Goal: Task Accomplishment & Management: Use online tool/utility

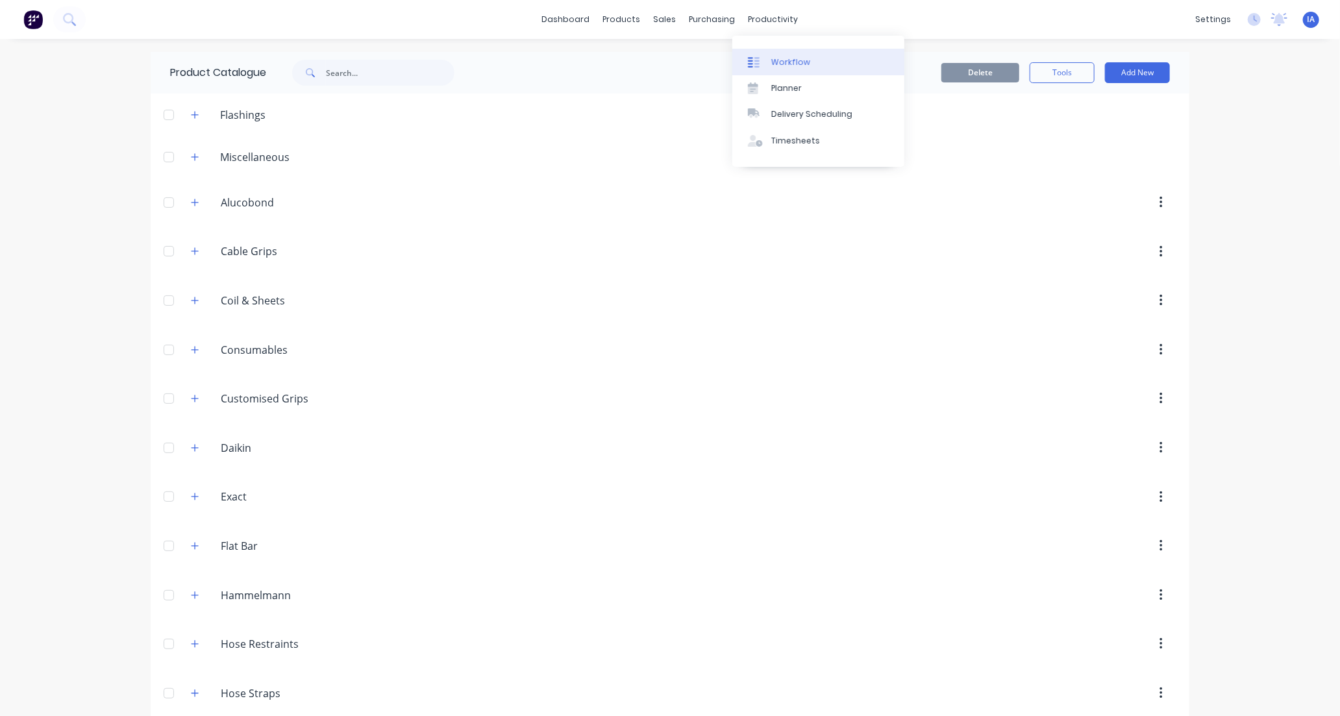
click at [807, 61] on link "Workflow" at bounding box center [818, 62] width 172 height 26
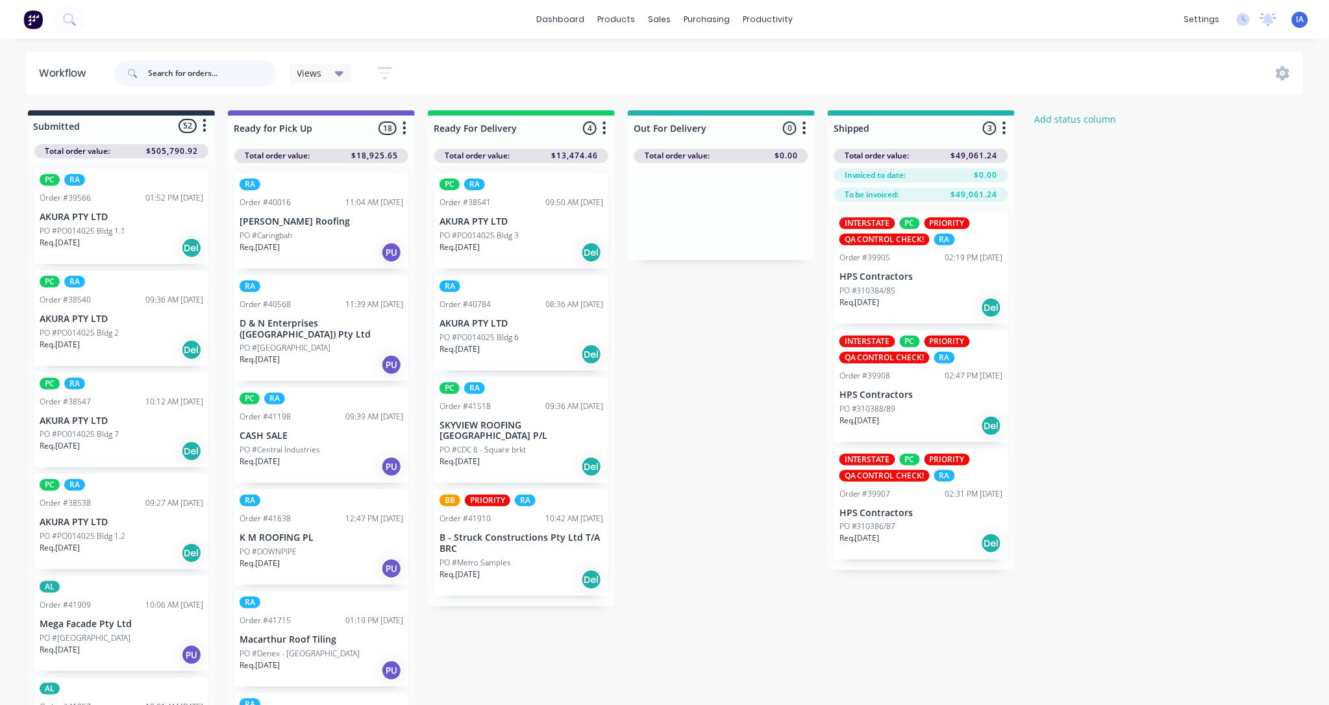
click at [185, 72] on input "text" at bounding box center [212, 73] width 129 height 26
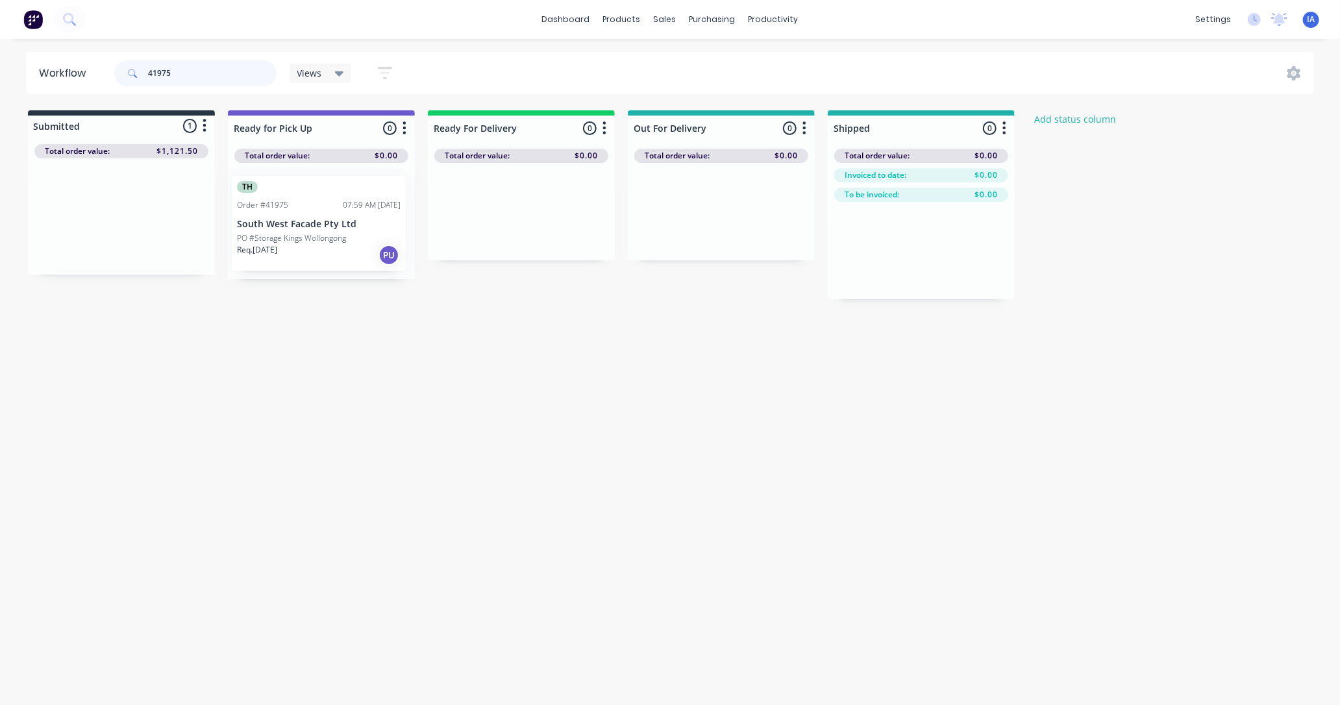
drag, startPoint x: 133, startPoint y: 247, endPoint x: 355, endPoint y: 248, distance: 222.0
click at [355, 248] on div "Submitted 1 Status colour #273444 hex #273444 Save Cancel Summaries Total order…" at bounding box center [696, 204] width 1412 height 189
type input "4"
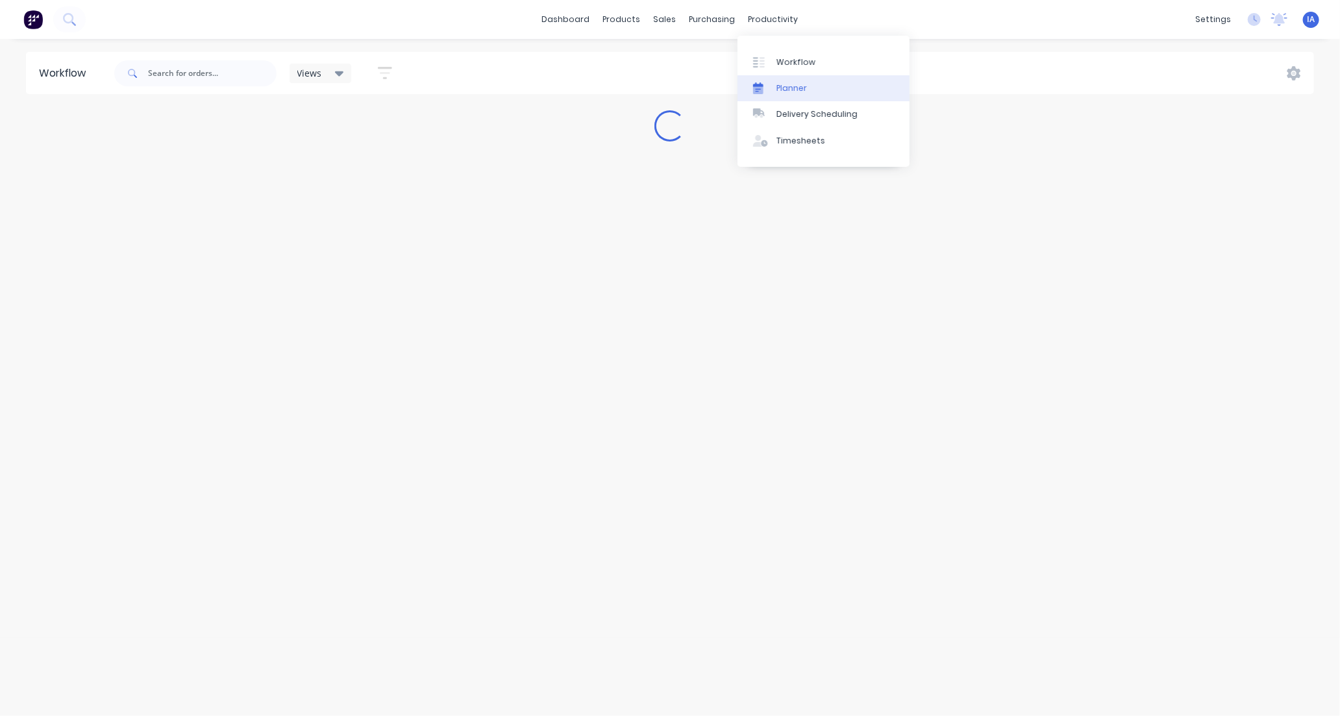
click at [792, 85] on div "Planner" at bounding box center [791, 88] width 31 height 12
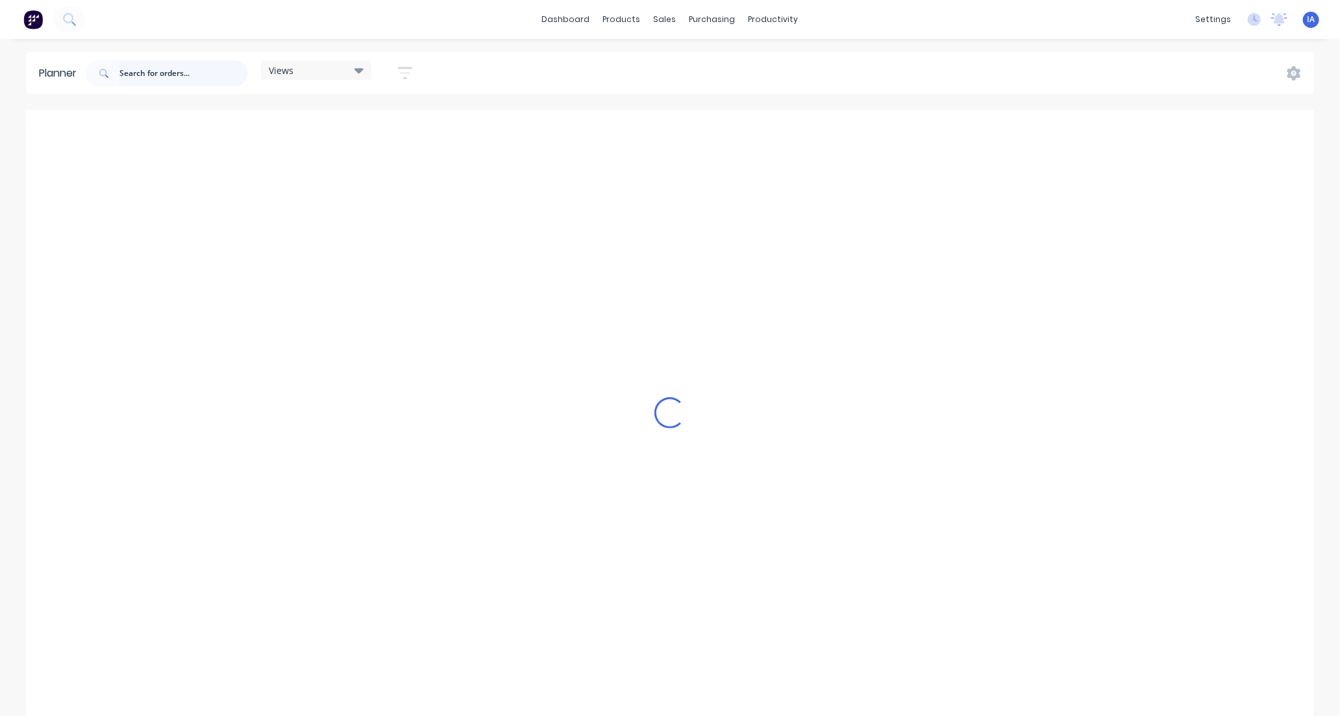
click at [140, 68] on input "text" at bounding box center [183, 73] width 129 height 26
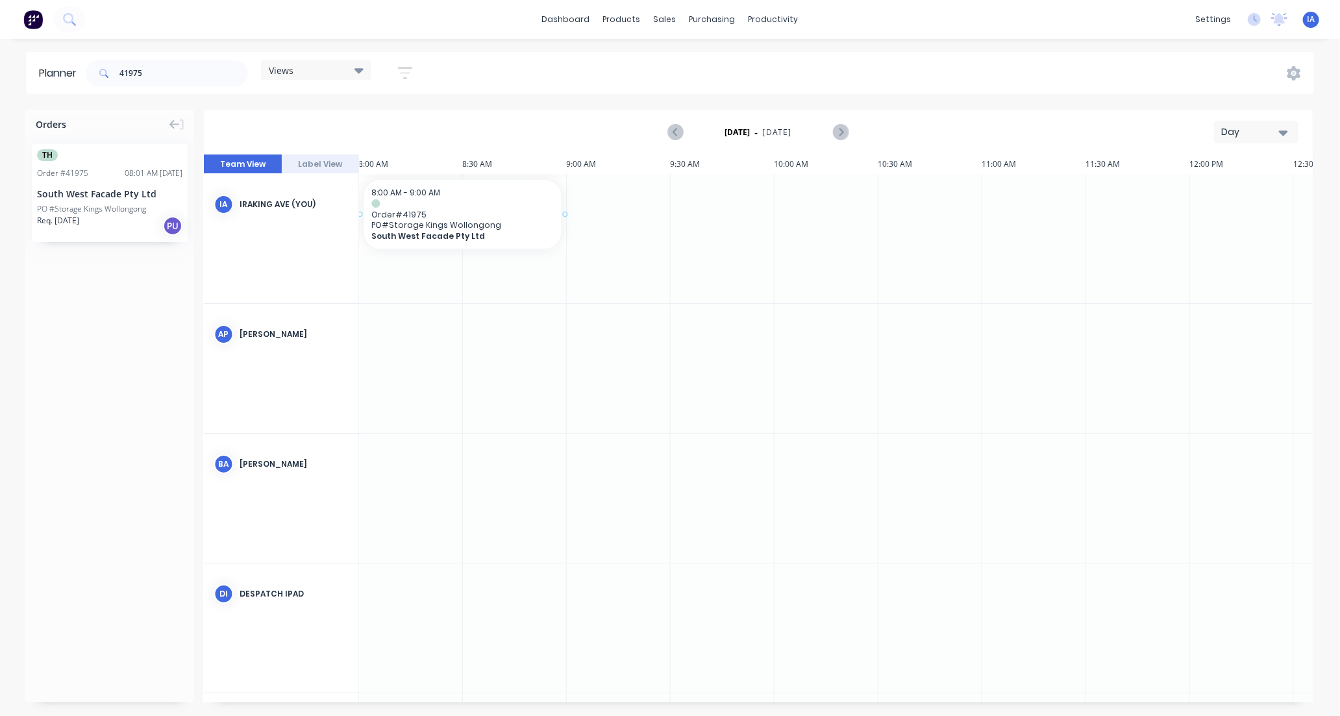
scroll to position [0, 1659]
drag, startPoint x: 97, startPoint y: 228, endPoint x: 458, endPoint y: 197, distance: 361.6
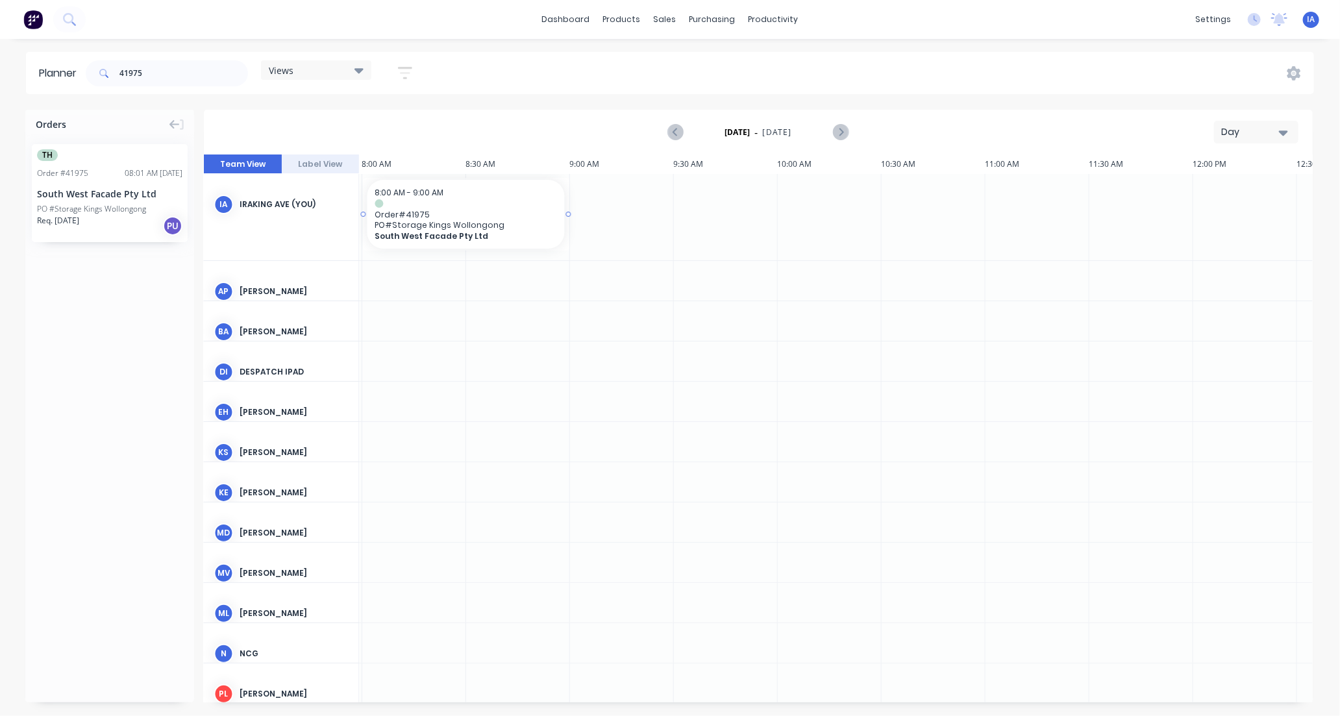
scroll to position [0, 1662]
click at [554, 320] on div "Mark as done" at bounding box center [527, 317] width 139 height 27
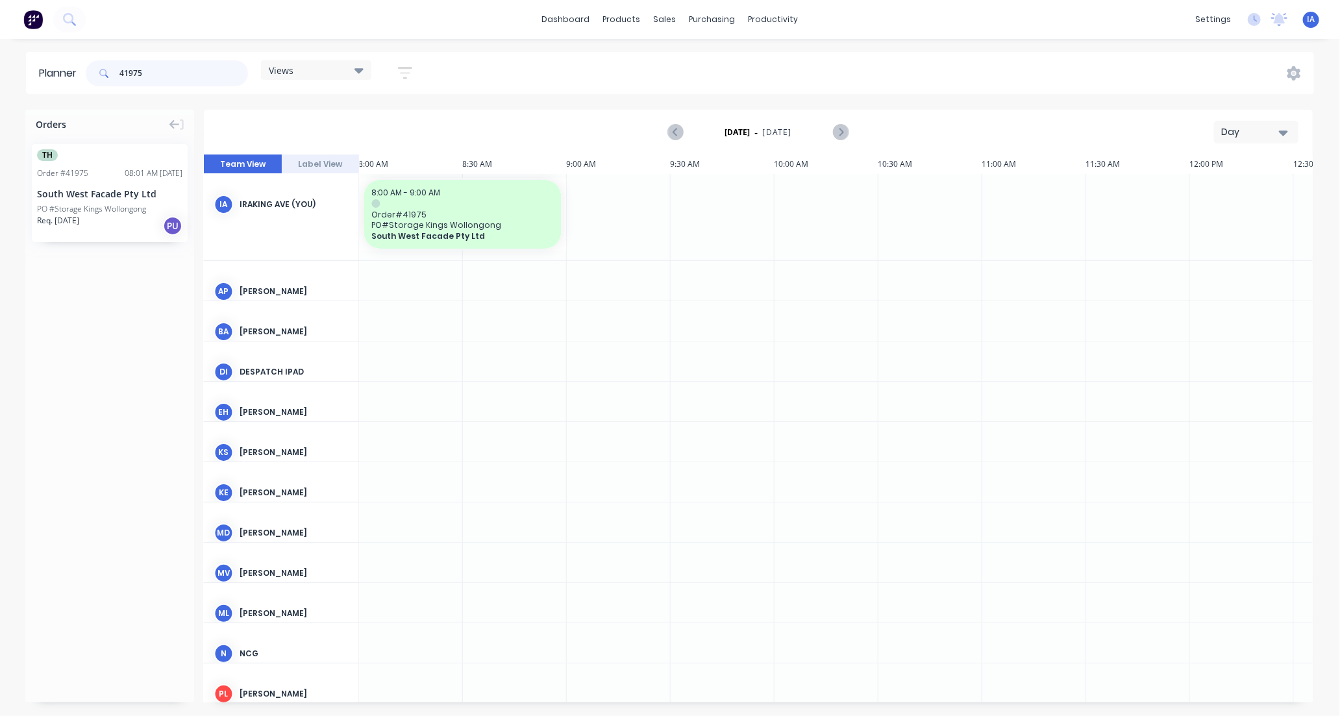
click at [197, 77] on input "41975" at bounding box center [183, 73] width 129 height 26
type input "4"
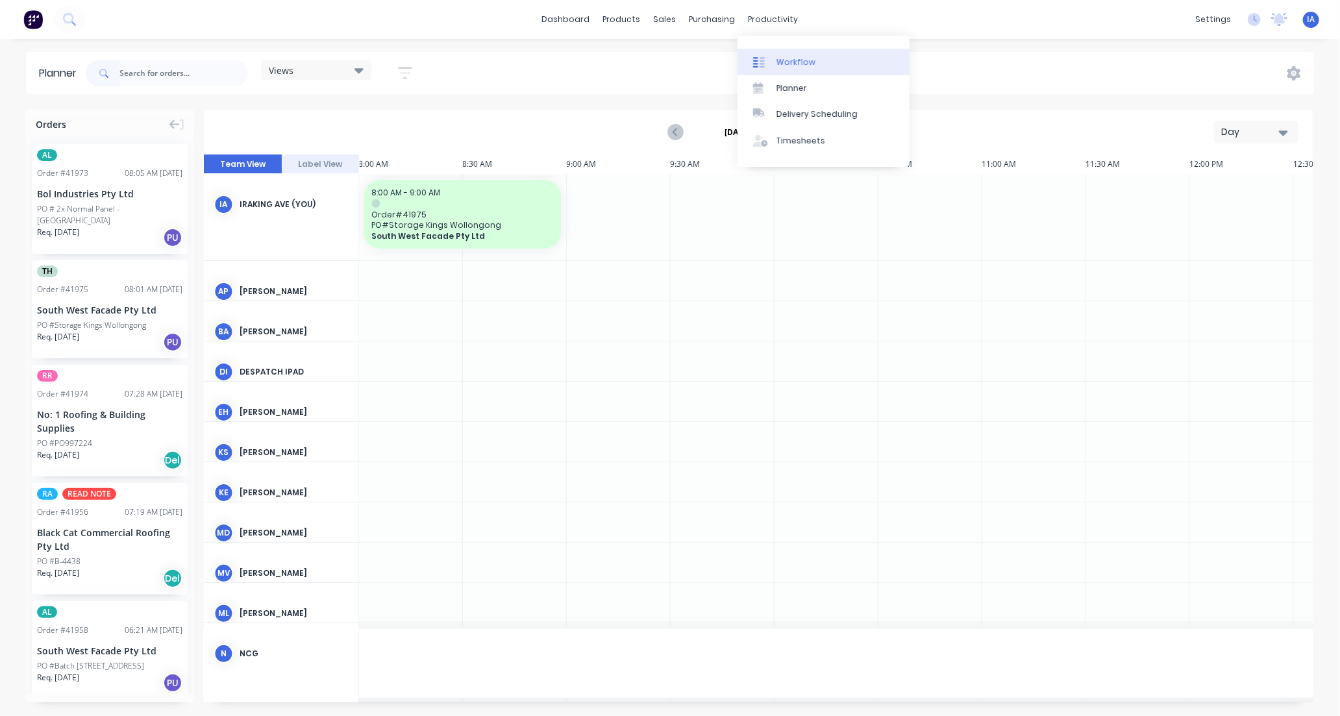
click at [804, 60] on div "Workflow" at bounding box center [795, 62] width 39 height 12
